Goal: Task Accomplishment & Management: Check status

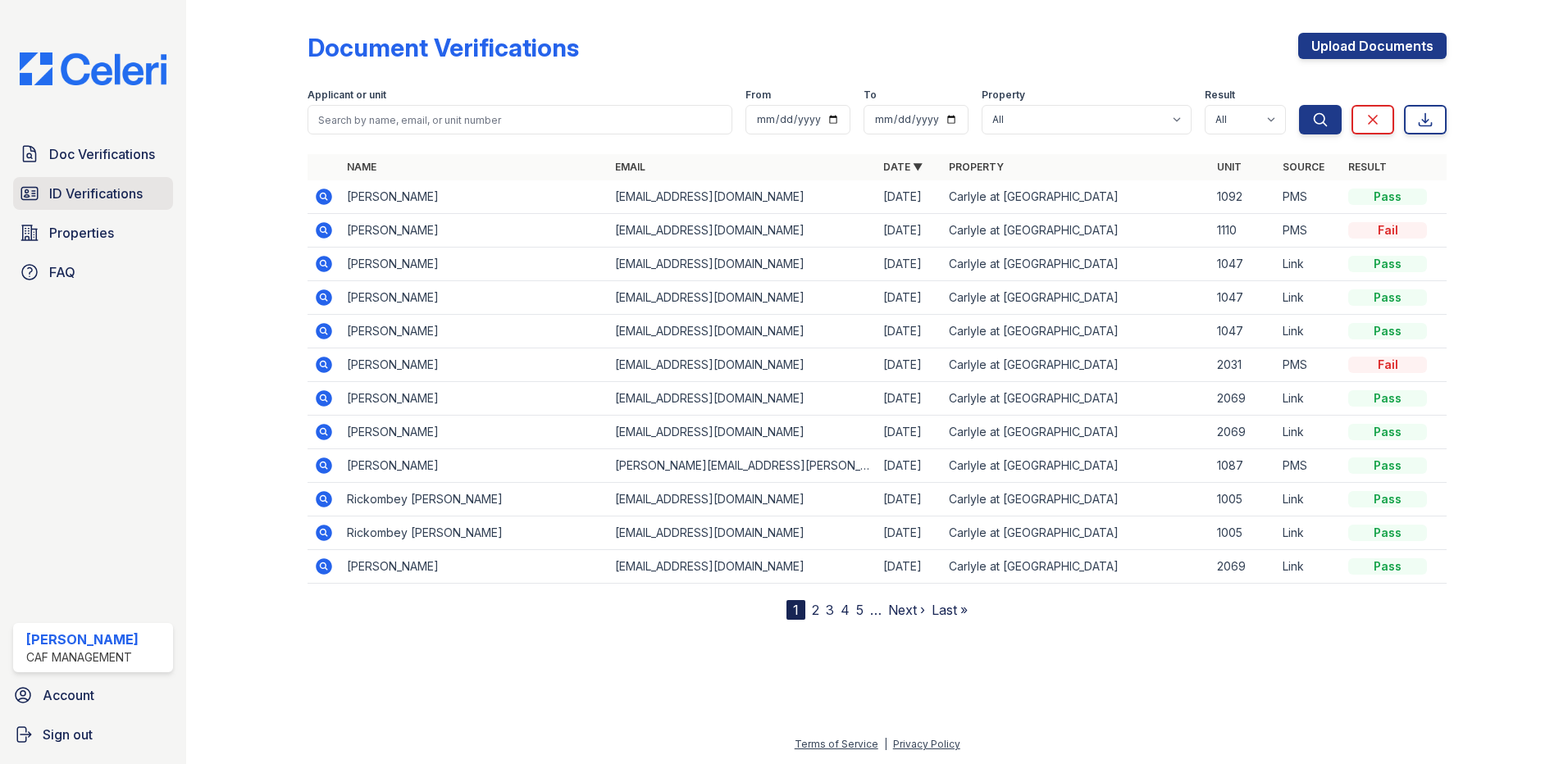
click at [103, 193] on span "ID Verifications" at bounding box center [96, 193] width 93 height 20
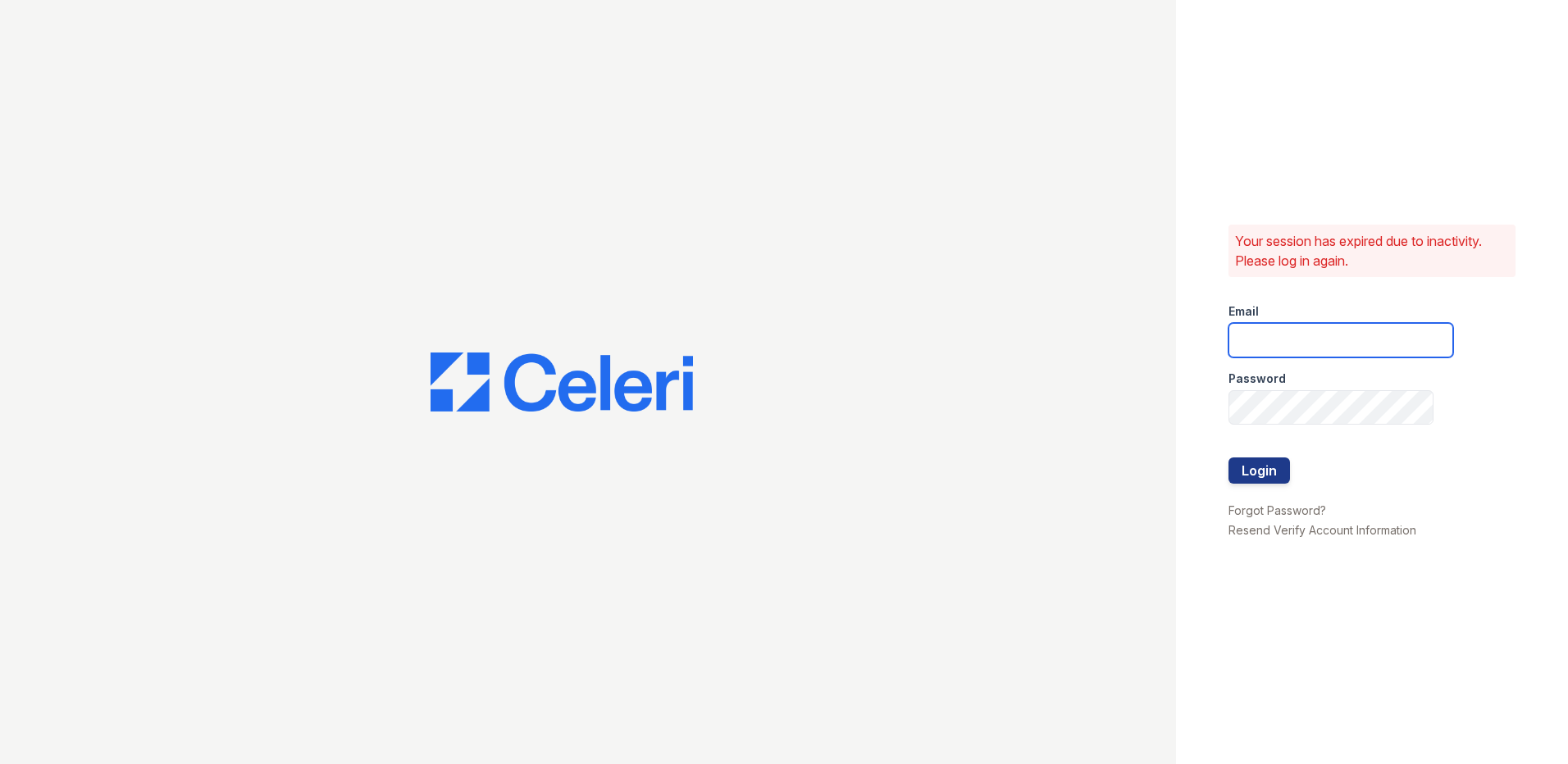
type input "[EMAIL_ADDRESS][DOMAIN_NAME]"
click at [1243, 477] on button "Login" at bounding box center [1259, 471] width 62 height 26
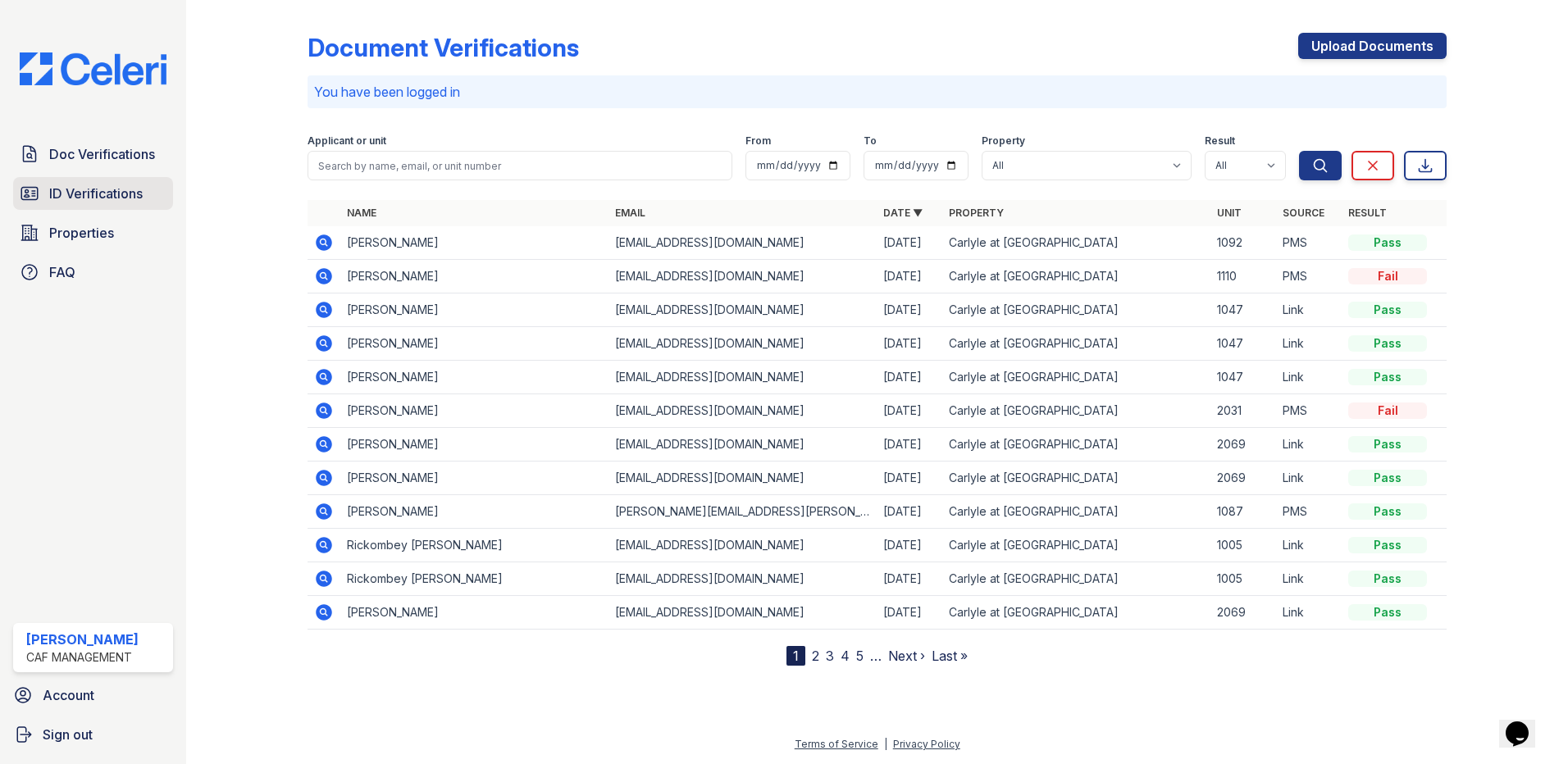
click at [117, 197] on span "ID Verifications" at bounding box center [96, 193] width 93 height 20
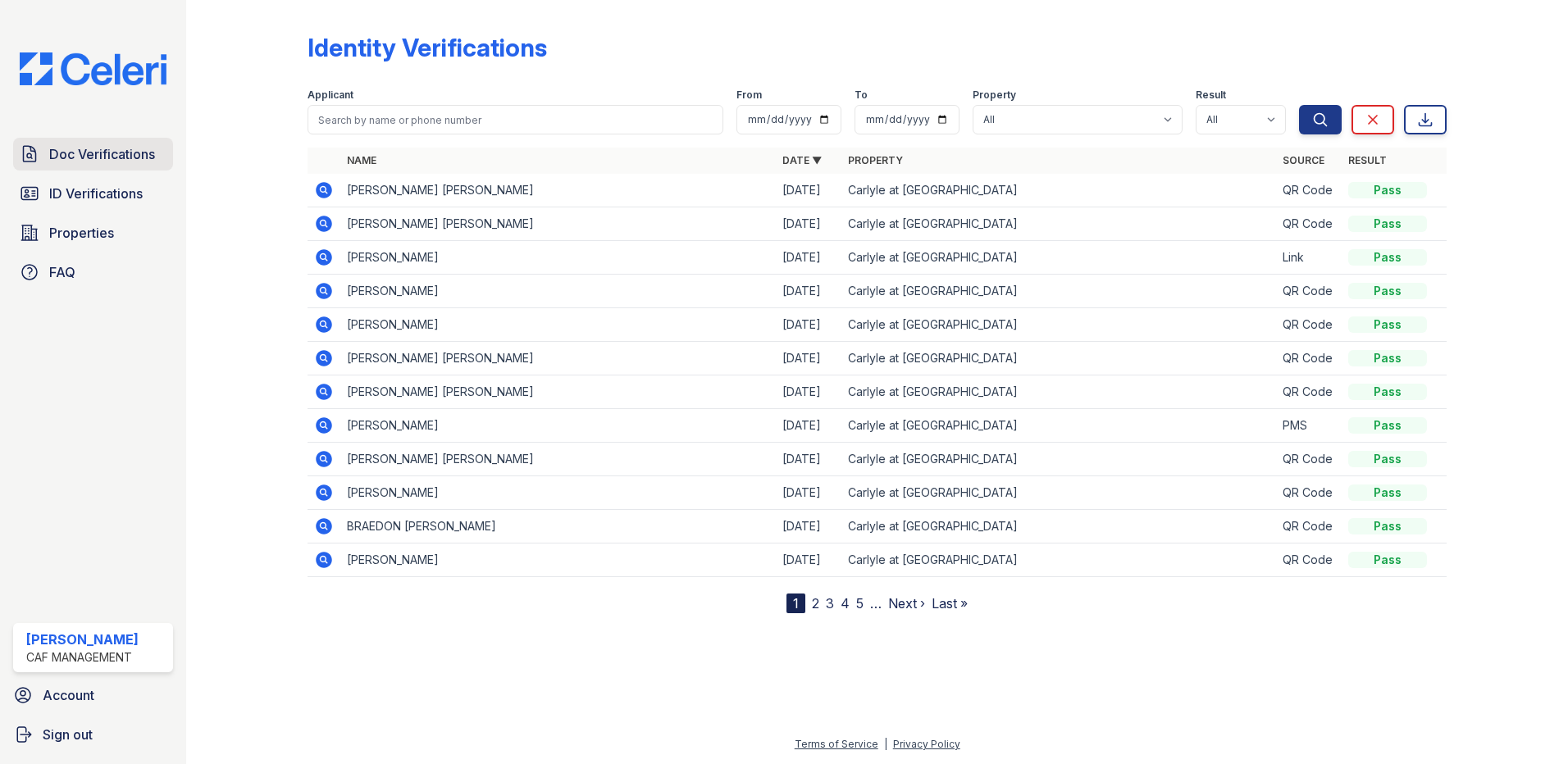
click at [120, 146] on span "Doc Verifications" at bounding box center [102, 154] width 106 height 20
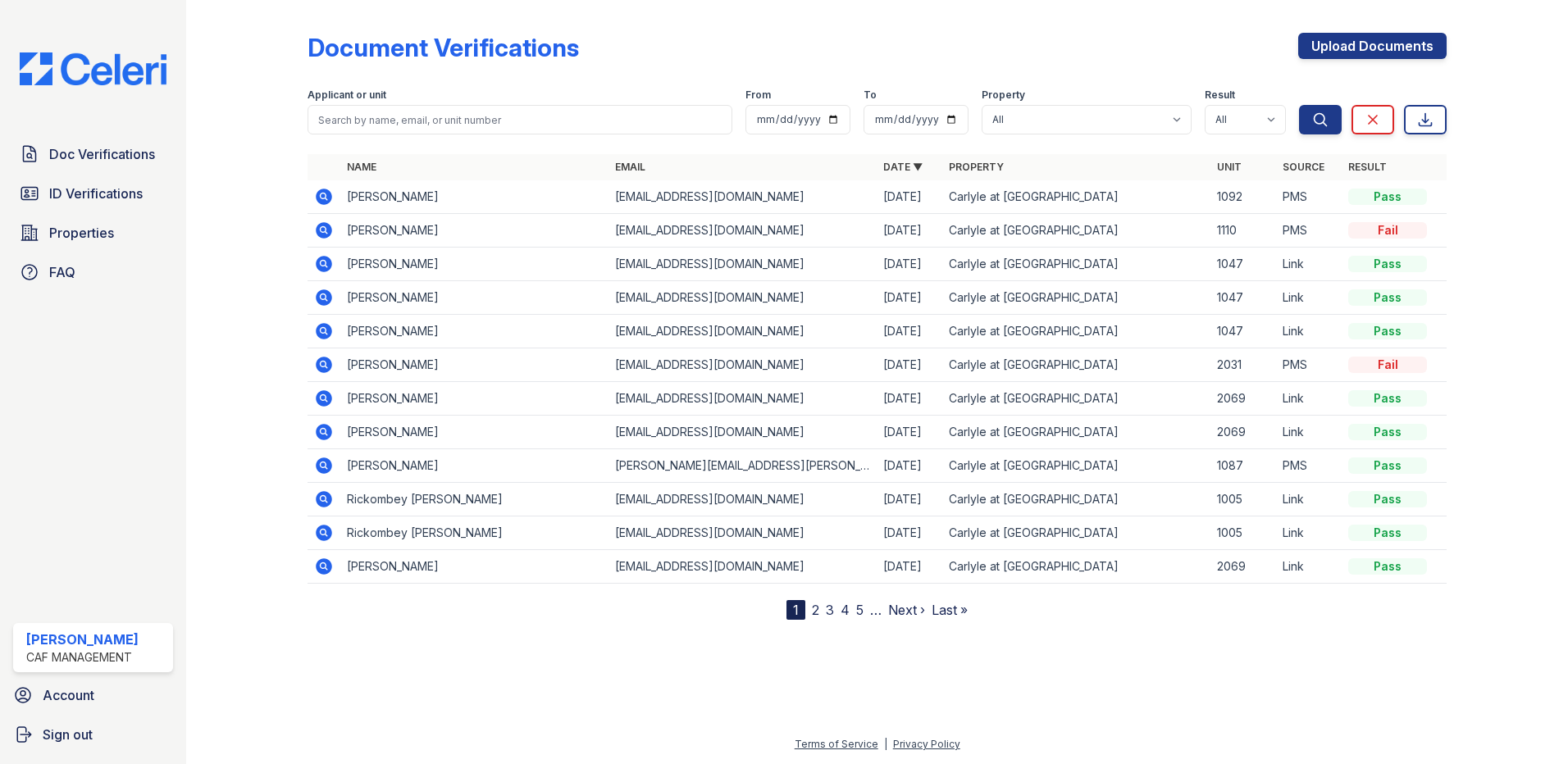
click at [328, 196] on icon at bounding box center [324, 197] width 16 height 16
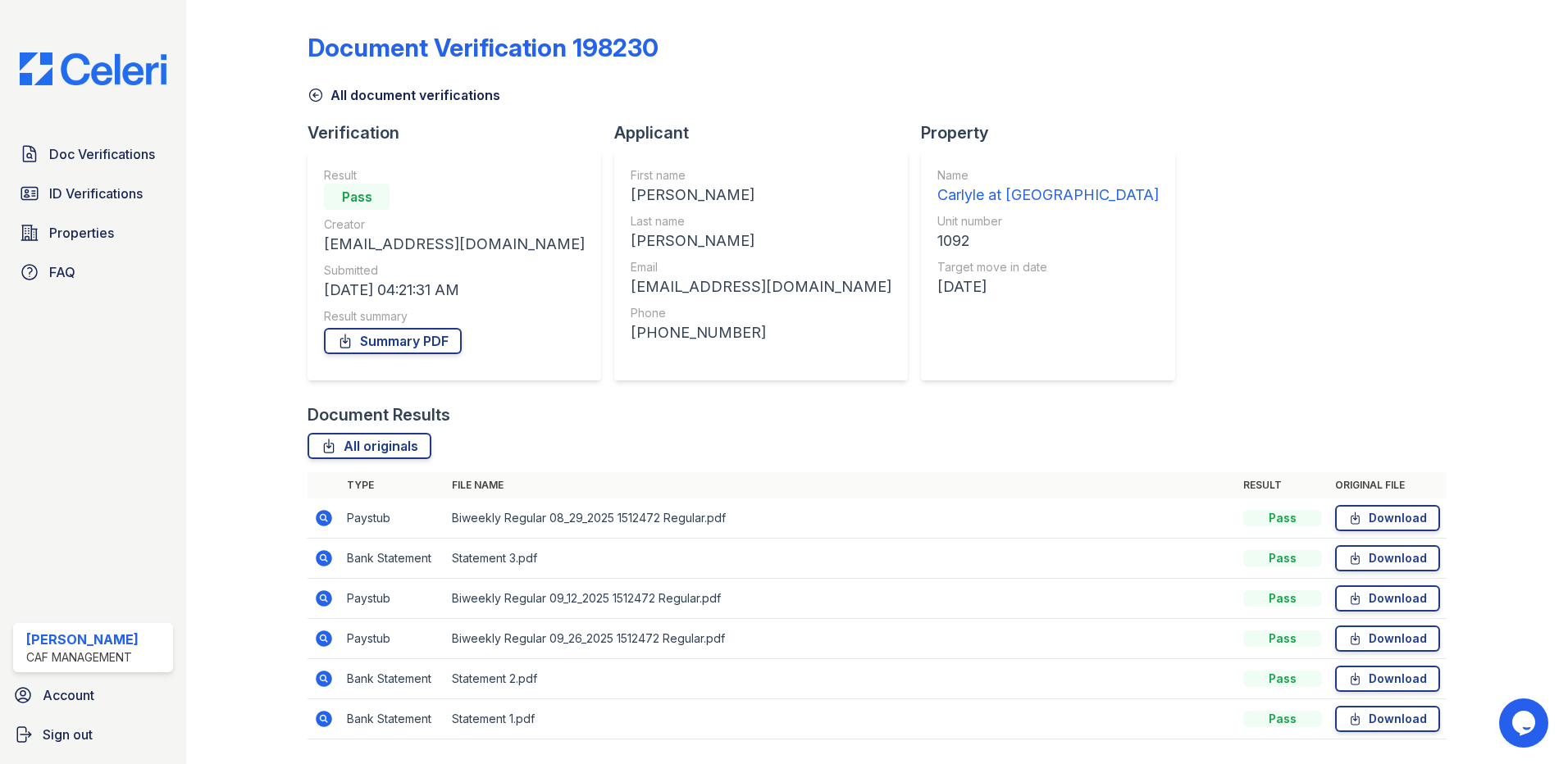
scroll to position [48, 0]
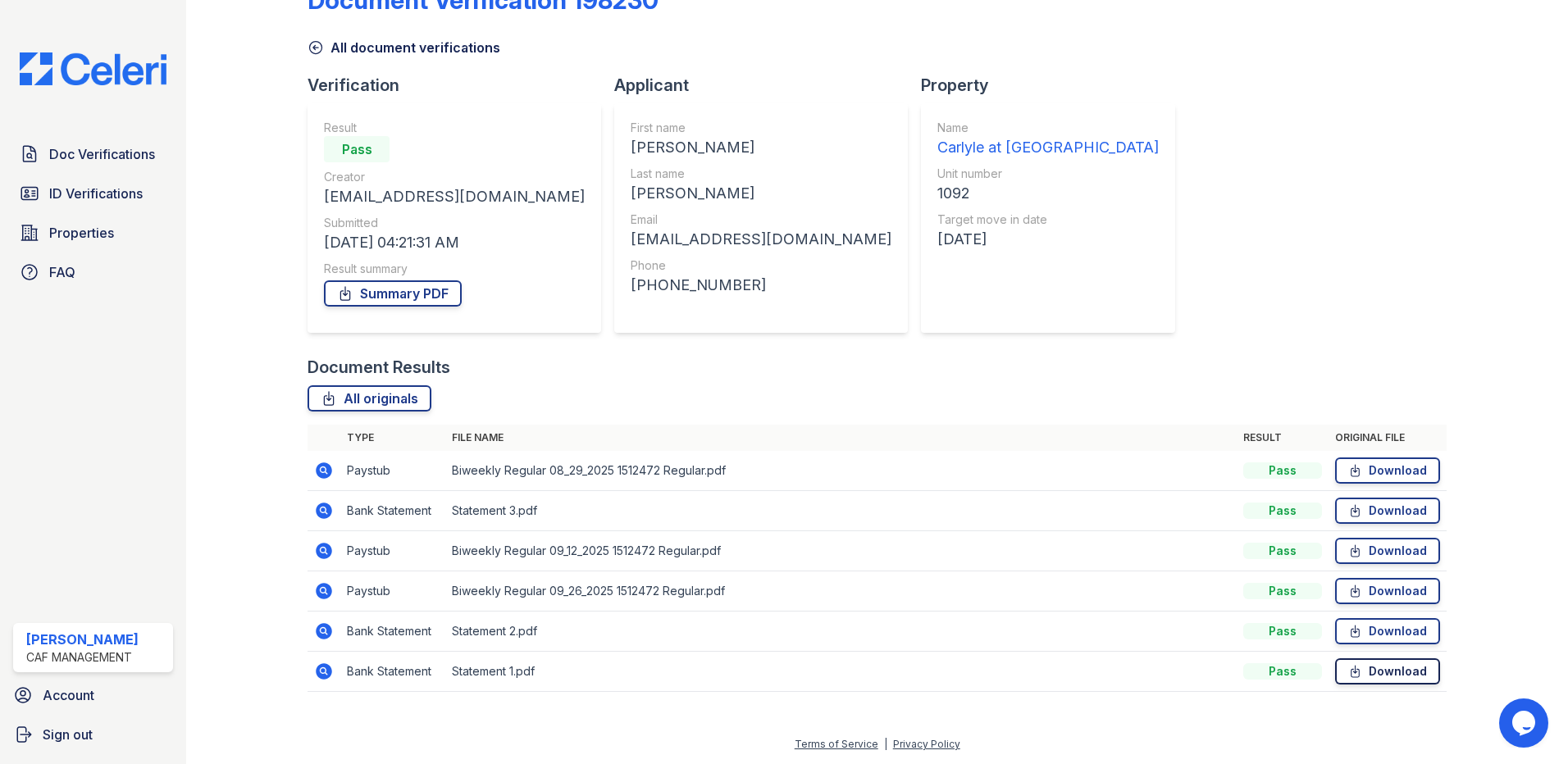
click at [1398, 675] on link "Download" at bounding box center [1388, 671] width 105 height 26
click at [124, 164] on span "Doc Verifications" at bounding box center [102, 154] width 106 height 20
